Goal: Information Seeking & Learning: Learn about a topic

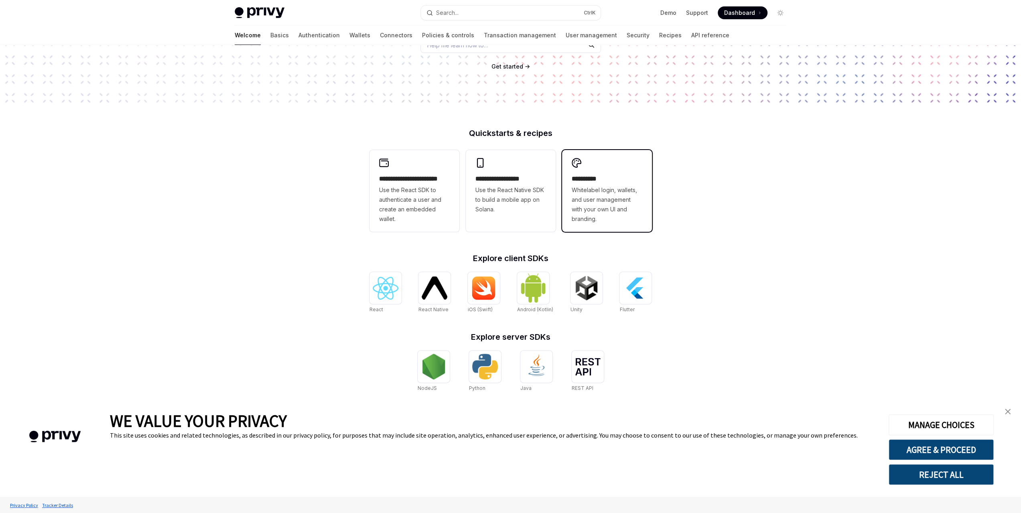
scroll to position [124, 0]
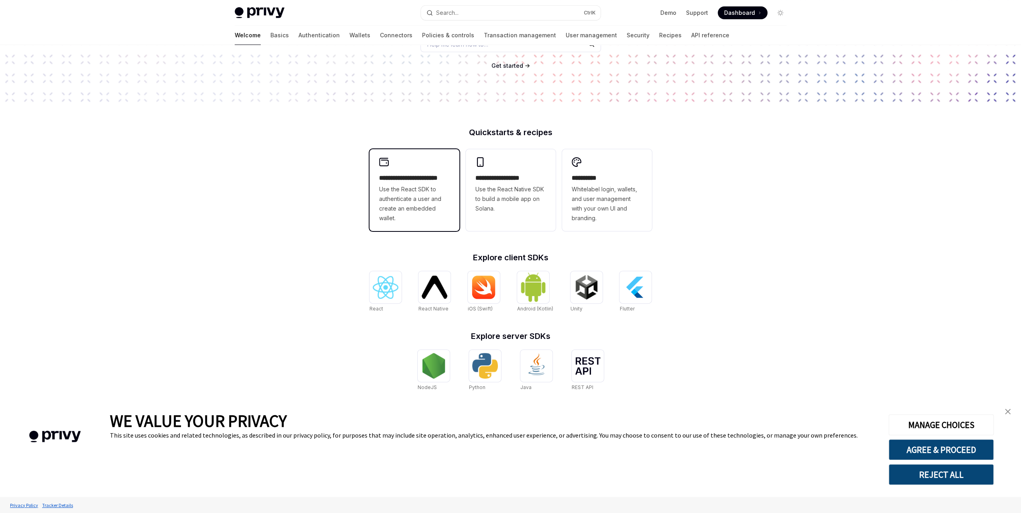
click at [436, 201] on span "Use the React SDK to authenticate a user and create an embedded wallet." at bounding box center [414, 204] width 71 height 39
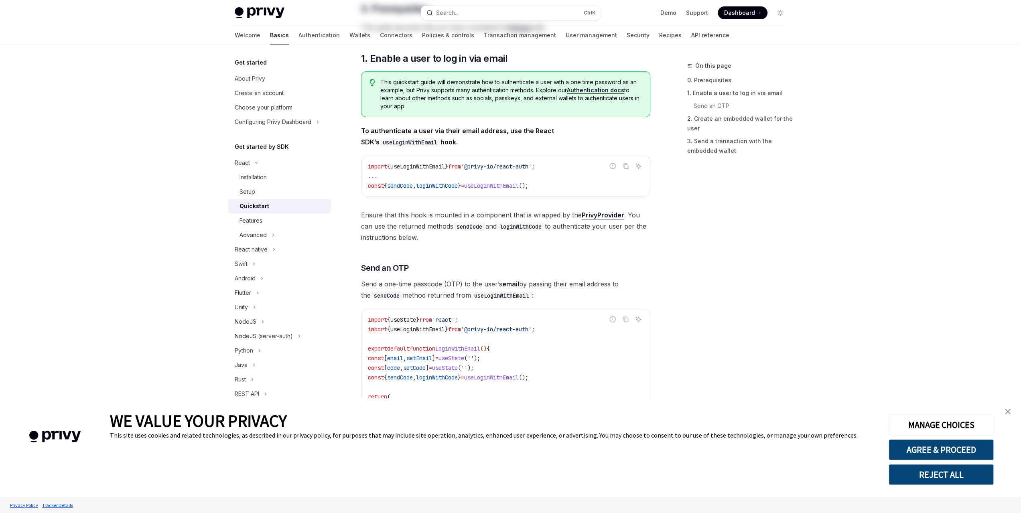
type textarea "*"
